Goal: Communication & Community: Answer question/provide support

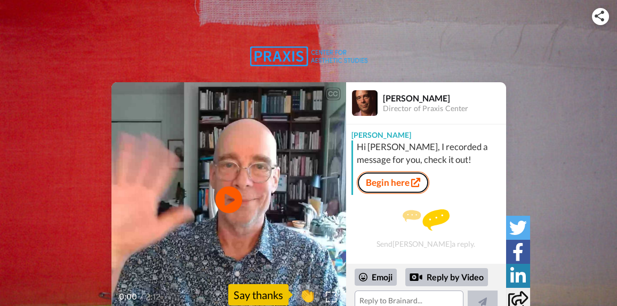
click at [390, 185] on link "Begin here" at bounding box center [393, 182] width 73 height 22
click at [210, 142] on video at bounding box center [229, 199] width 235 height 235
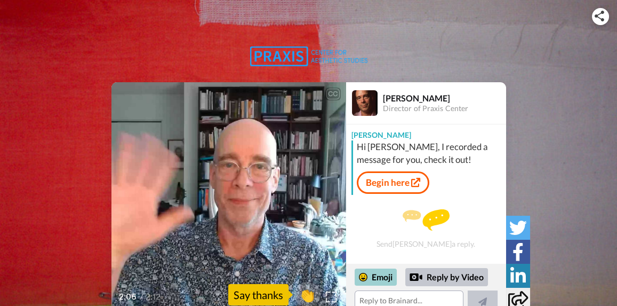
click at [375, 244] on div "Emoji" at bounding box center [376, 276] width 42 height 17
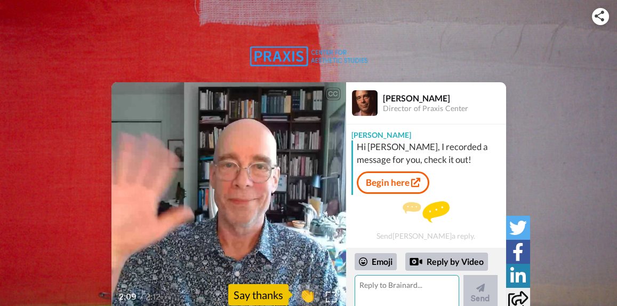
click at [375, 244] on textarea at bounding box center [407, 293] width 105 height 37
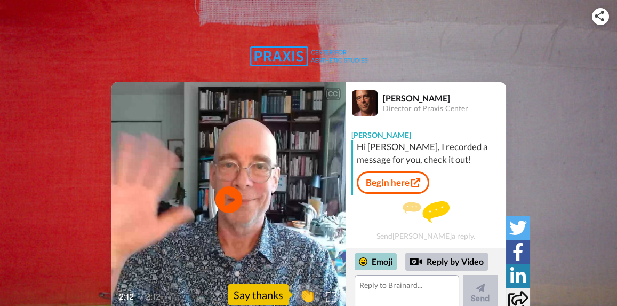
click at [369, 244] on div "Emoji" at bounding box center [376, 261] width 42 height 17
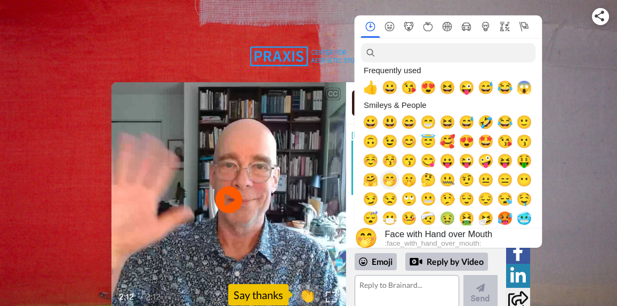
click at [385, 181] on span "🤭" at bounding box center [390, 179] width 16 height 15
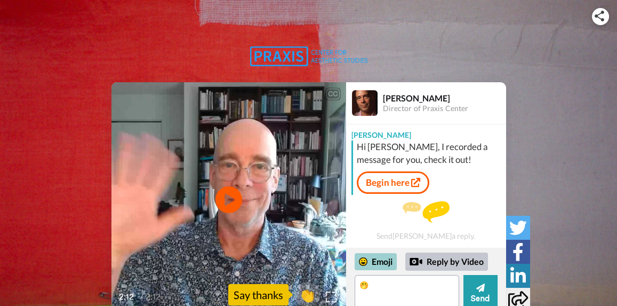
click at [376, 244] on div "Emoji" at bounding box center [376, 261] width 42 height 17
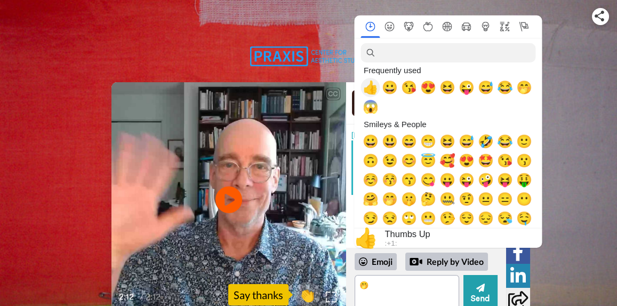
click at [368, 89] on span "👍" at bounding box center [370, 87] width 16 height 15
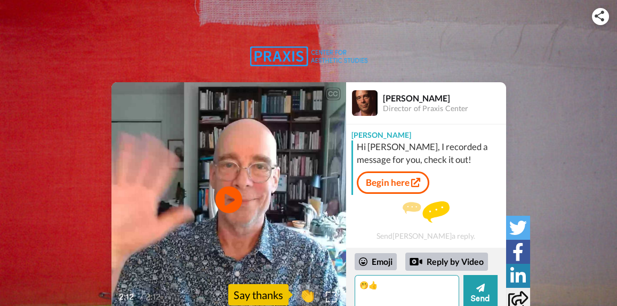
drag, startPoint x: 367, startPoint y: 287, endPoint x: 356, endPoint y: 283, distance: 11.3
click at [356, 244] on textarea "🤭👍" at bounding box center [407, 293] width 105 height 37
type textarea "👍"
click at [376, 244] on div "Emoji" at bounding box center [376, 261] width 42 height 17
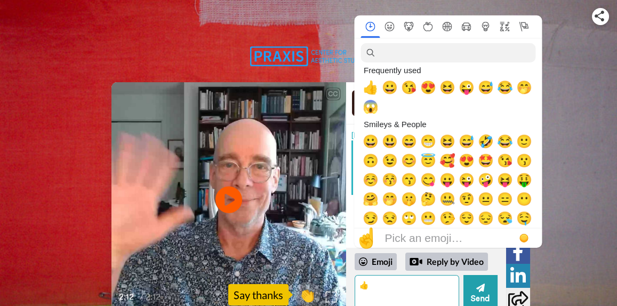
drag, startPoint x: 387, startPoint y: 292, endPoint x: 323, endPoint y: 289, distance: 64.7
click at [322, 244] on div "CC Play/Pause 2:12 / 2:12 👏 Say thanks [PERSON_NAME] Director of Praxis Center …" at bounding box center [309, 199] width 395 height 235
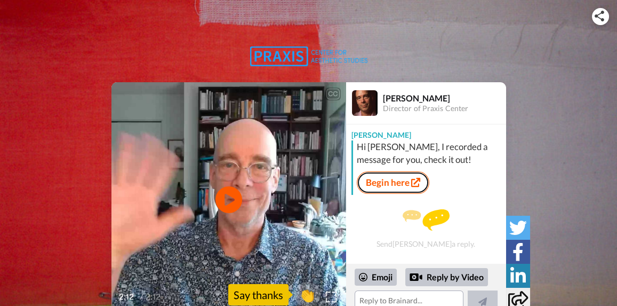
click at [387, 181] on link "Begin here" at bounding box center [393, 182] width 73 height 22
